Goal: Obtain resource: Download file/media

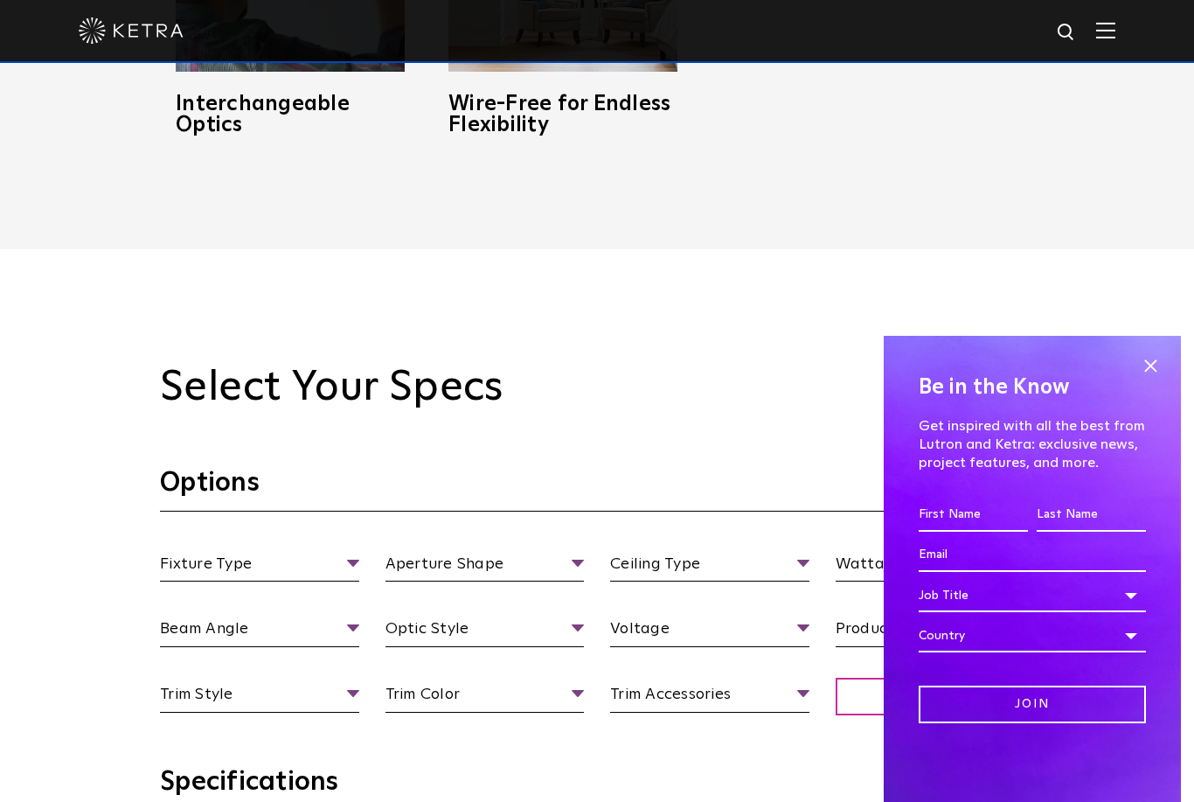
scroll to position [1433, 0]
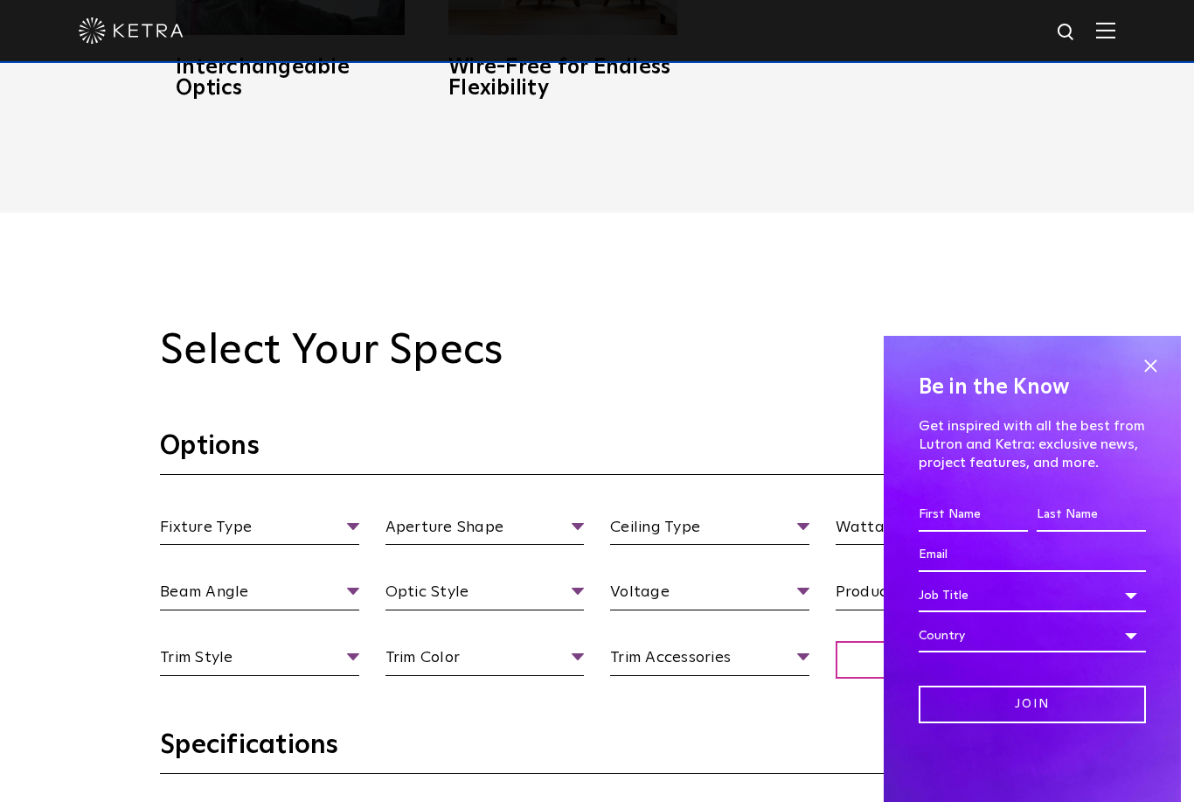
click at [1141, 379] on span at bounding box center [1150, 366] width 26 height 26
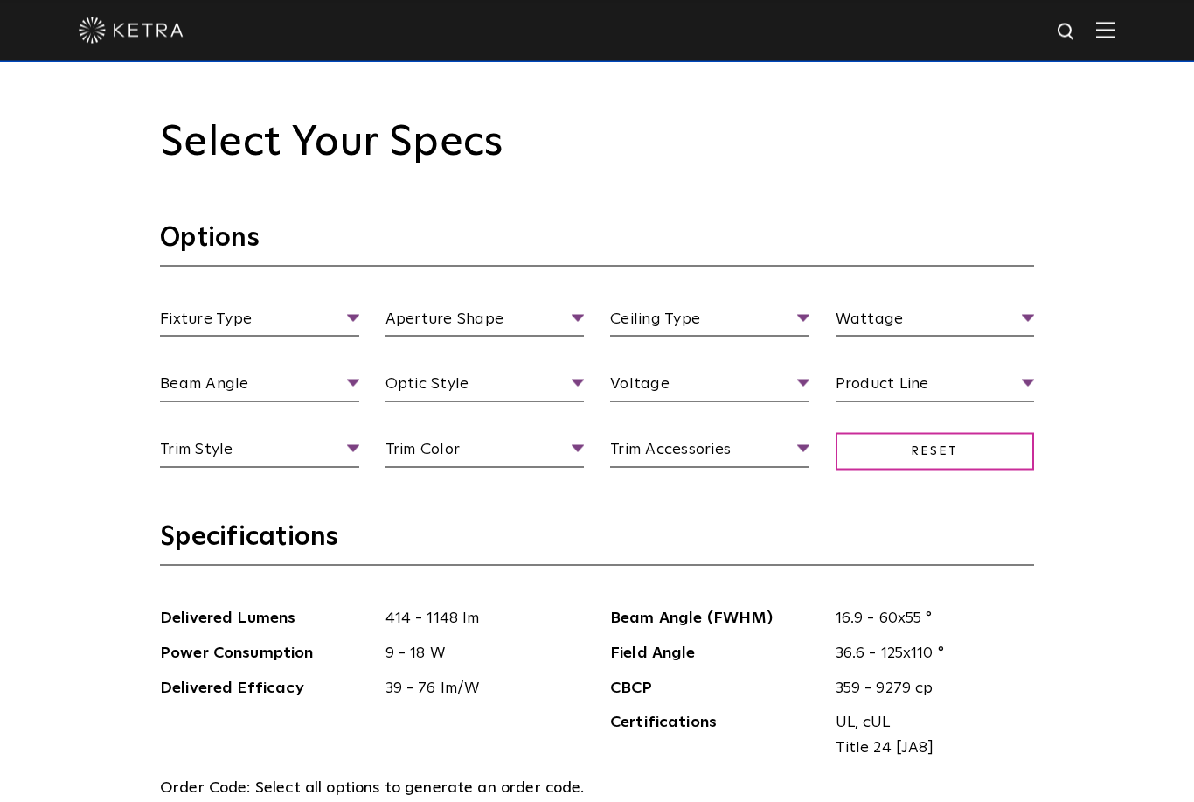
scroll to position [1642, 0]
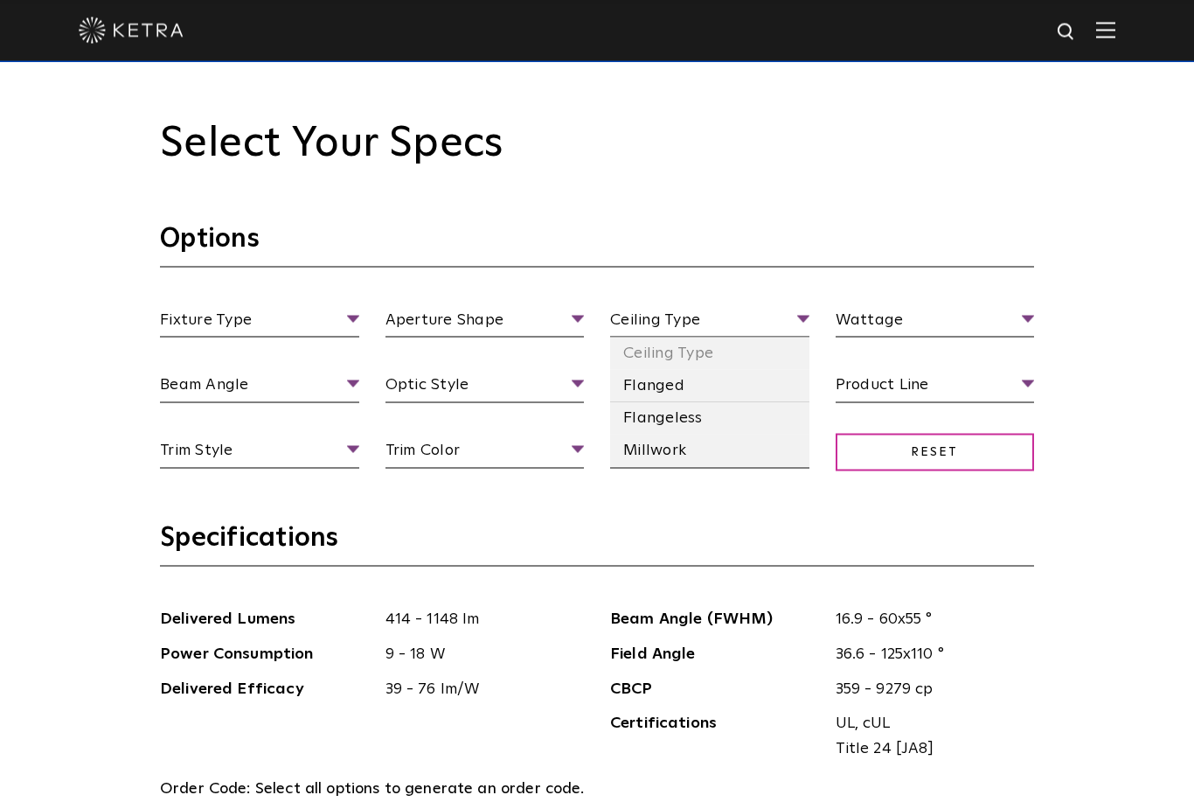
scroll to position [1641, 0]
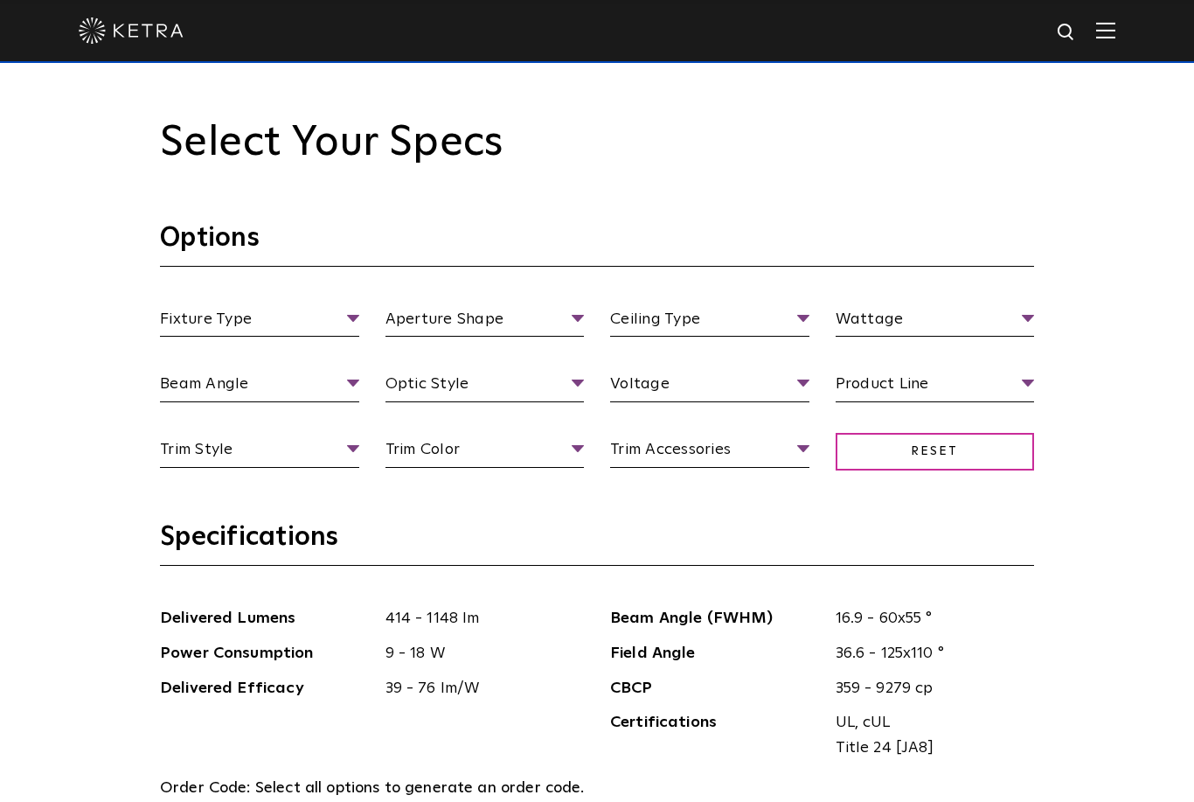
click at [535, 401] on li "Round" at bounding box center [485, 385] width 199 height 32
click at [1028, 356] on section "Options Fixture Type Fixture Type Adjustable Fixed Wall Wash Round Aperture [GE…" at bounding box center [597, 370] width 874 height 299
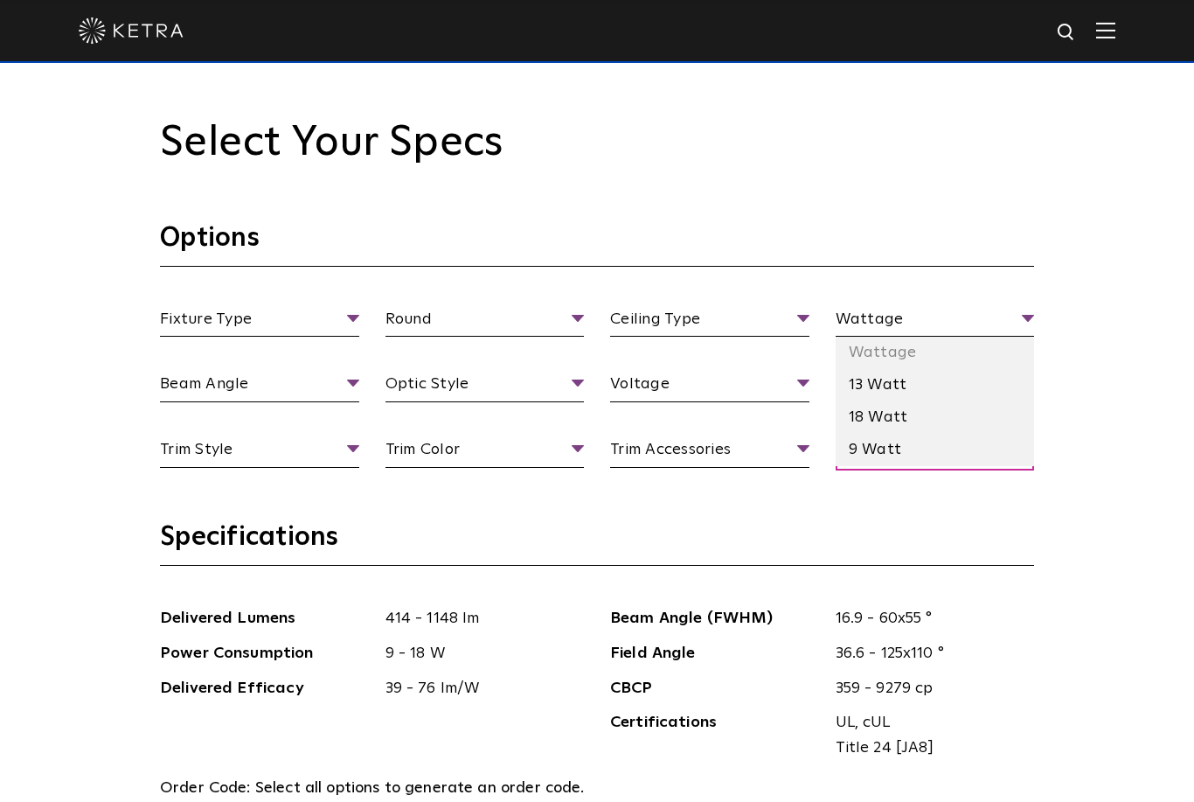
click at [977, 434] on li "18 Watt" at bounding box center [935, 417] width 199 height 32
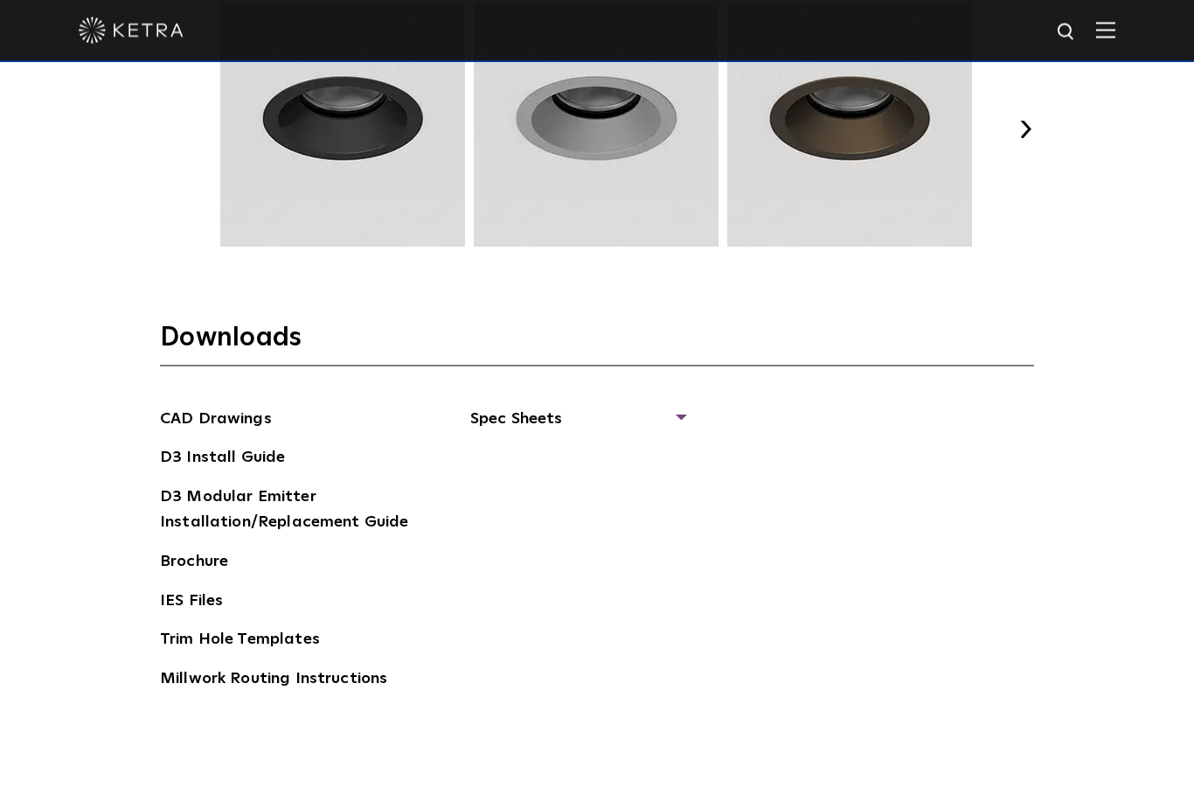
scroll to position [2590, 0]
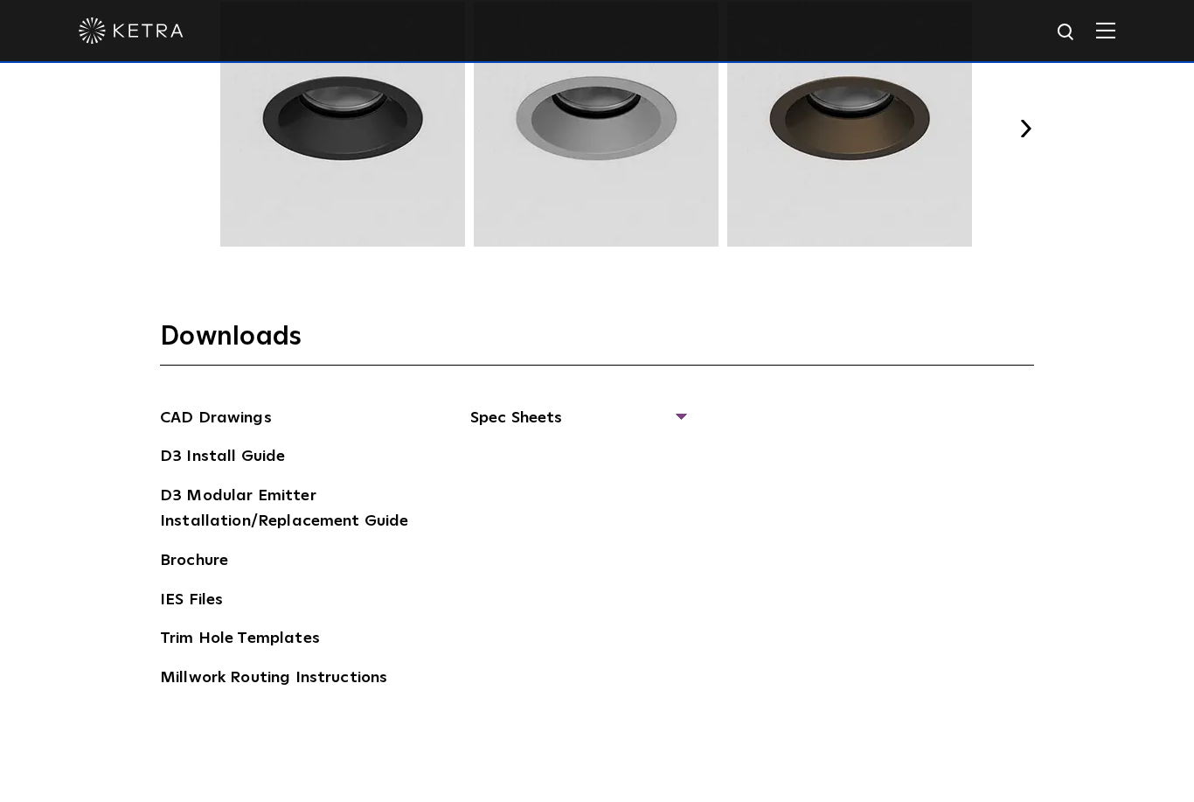
click at [540, 444] on span "Spec Sheets" at bounding box center [577, 425] width 214 height 38
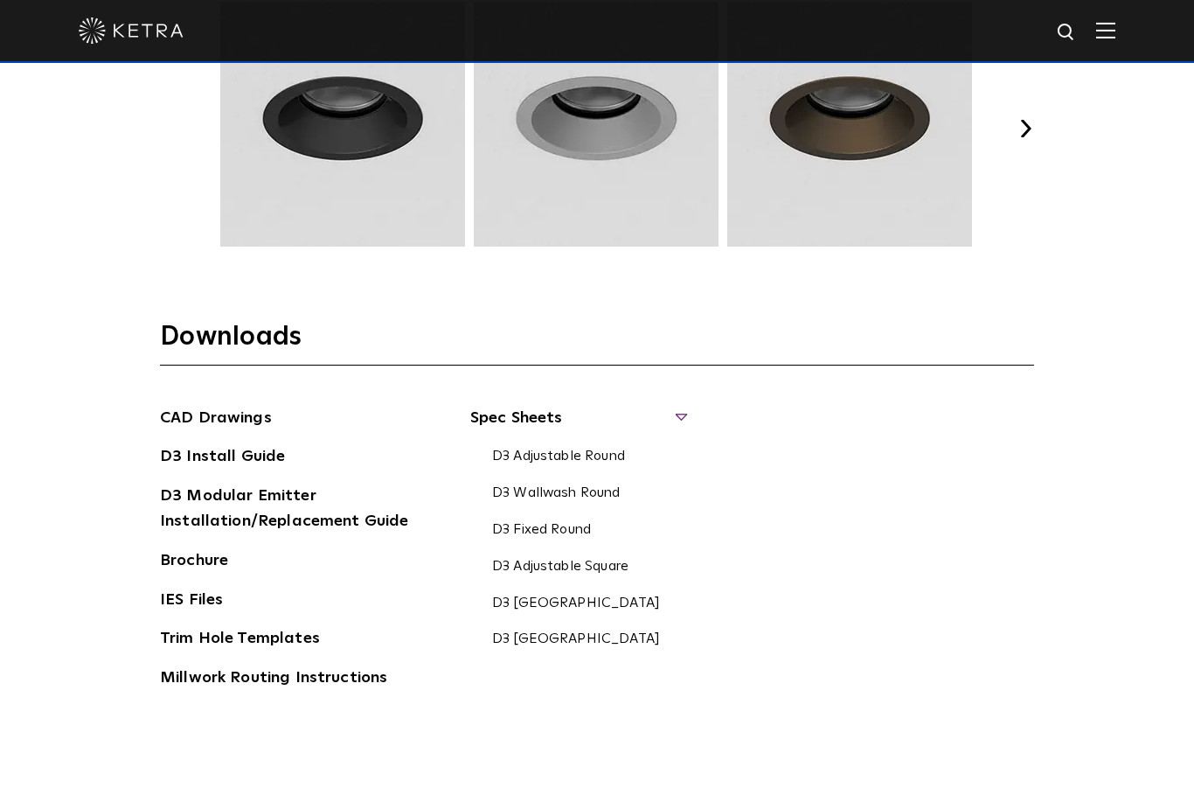
click at [610, 467] on link "D3 Adjustable Round" at bounding box center [558, 457] width 133 height 19
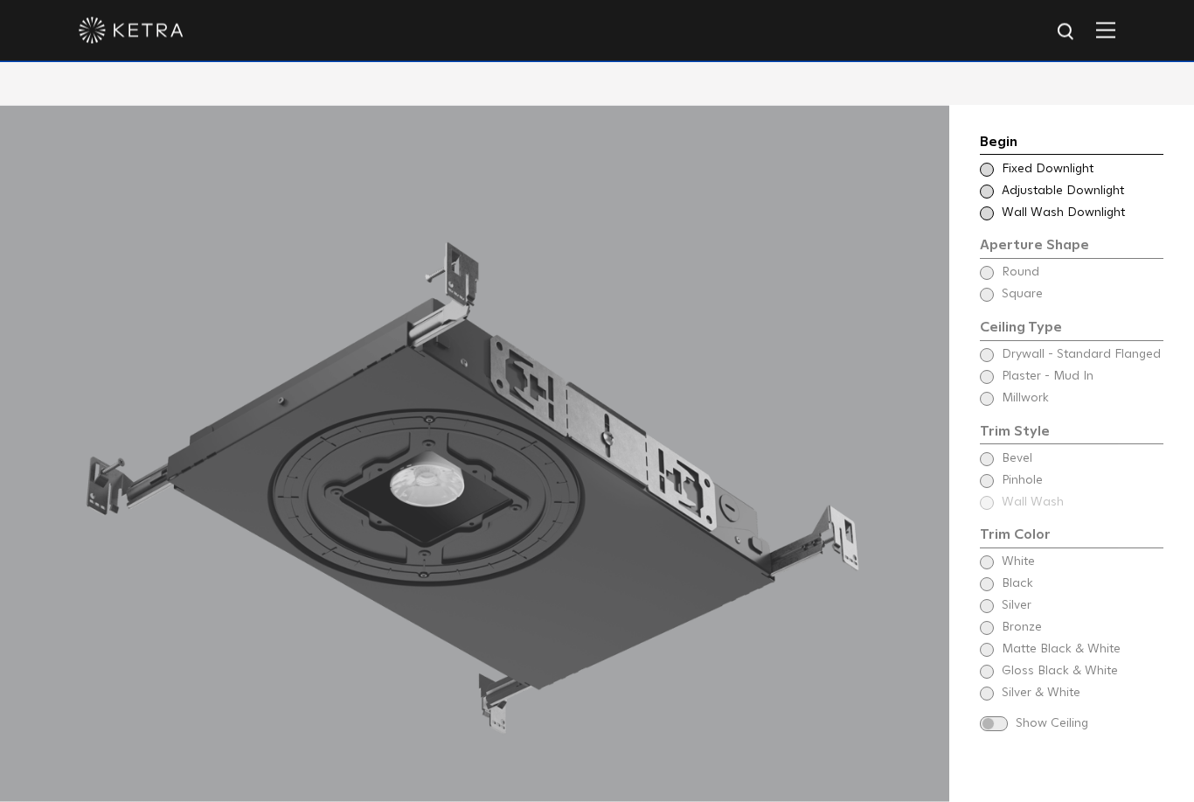
scroll to position [1544, 0]
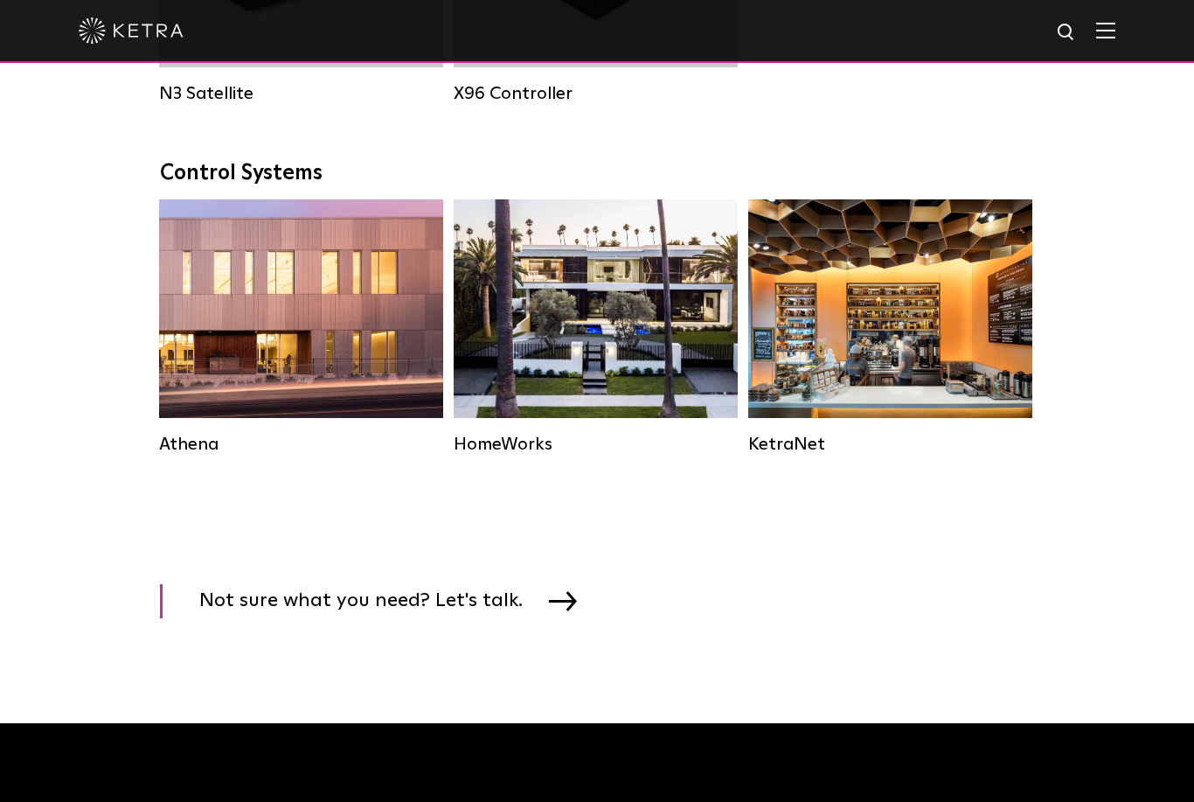
scroll to position [2486, 0]
